Goal: Task Accomplishment & Management: Use online tool/utility

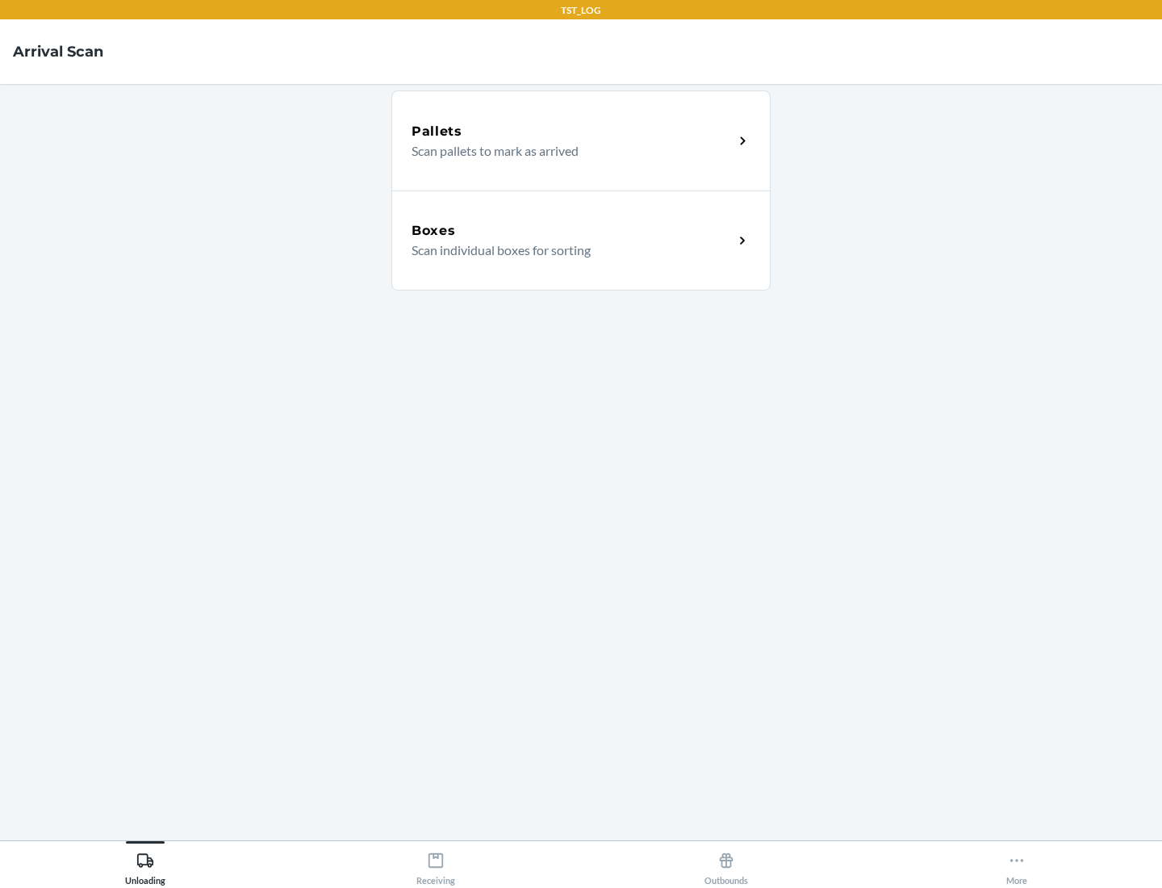
click at [572, 231] on div "Boxes" at bounding box center [573, 230] width 322 height 19
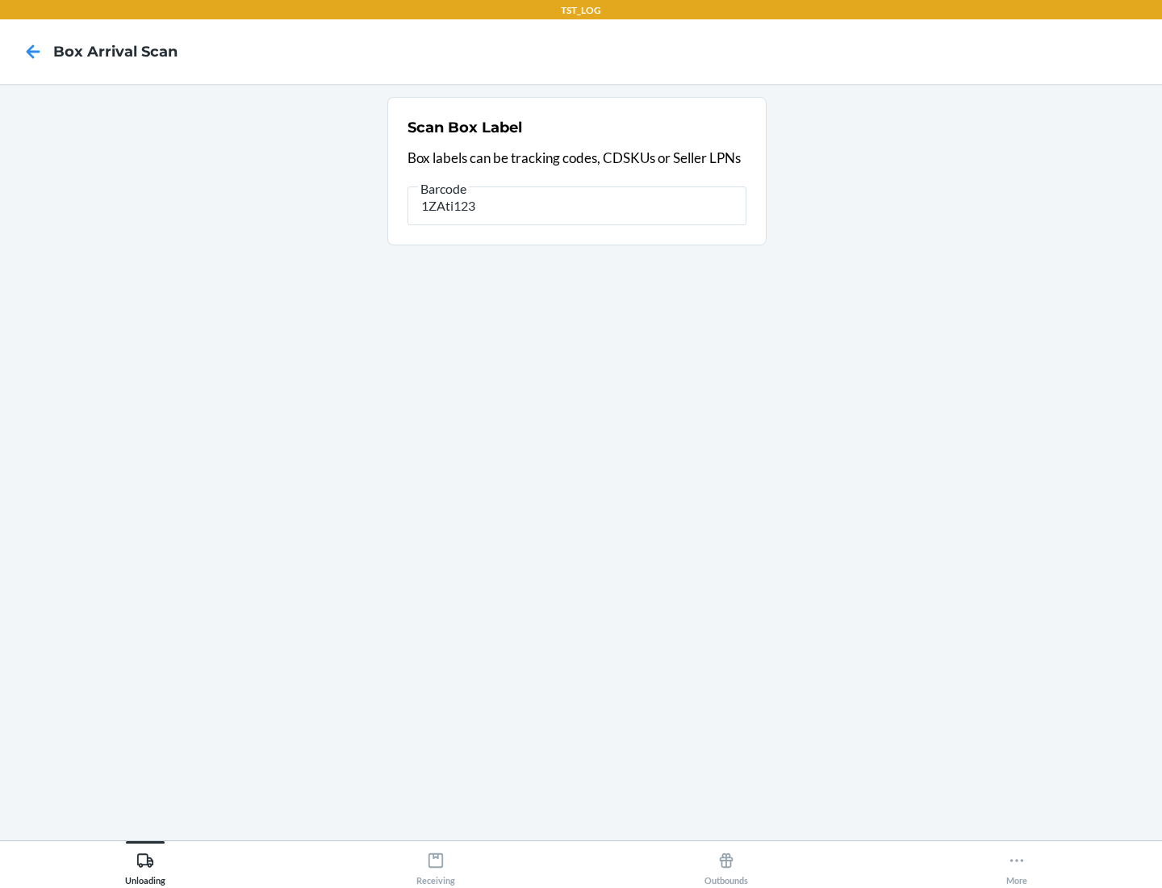
type input "1ZAti123"
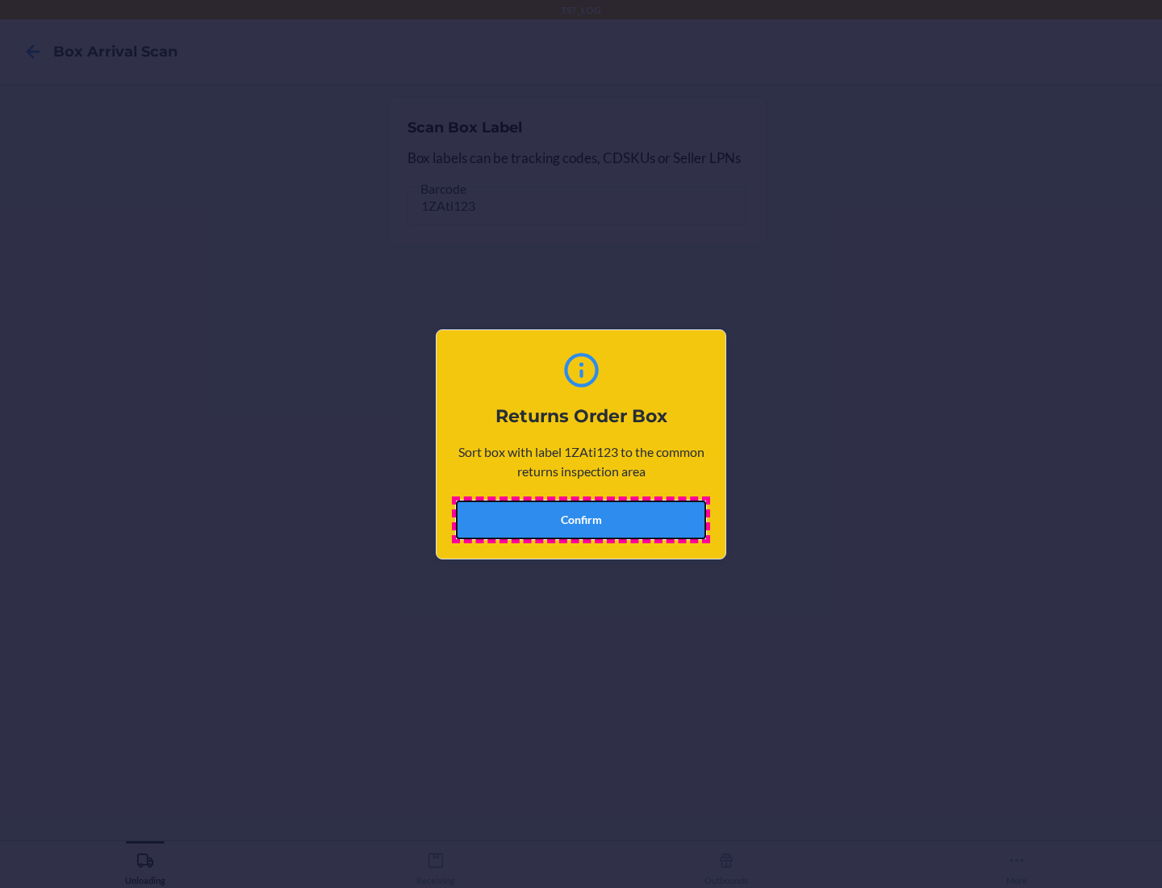
click at [581, 519] on button "Confirm" at bounding box center [581, 520] width 250 height 39
